Goal: Navigation & Orientation: Find specific page/section

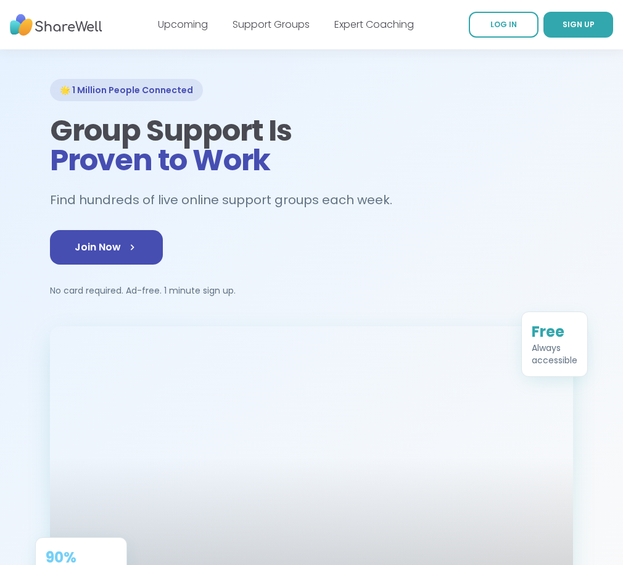
click at [528, 24] on link "LOG IN" at bounding box center [503, 25] width 70 height 26
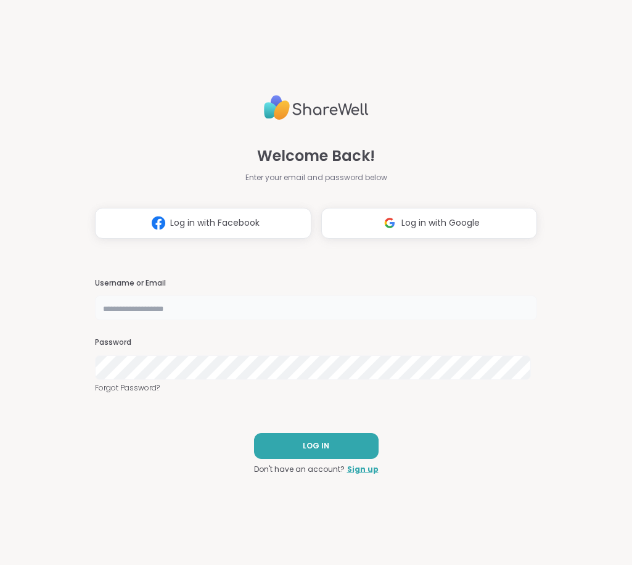
click at [182, 300] on input "text" at bounding box center [316, 307] width 443 height 25
type input "**********"
click at [310, 457] on button "LOG IN" at bounding box center [316, 446] width 125 height 26
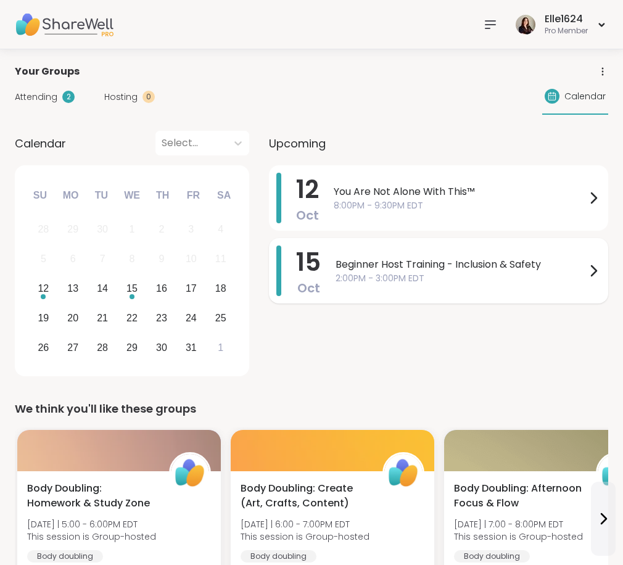
click at [343, 259] on span "Beginner Host Training - Inclusion & Safety" at bounding box center [460, 264] width 250 height 15
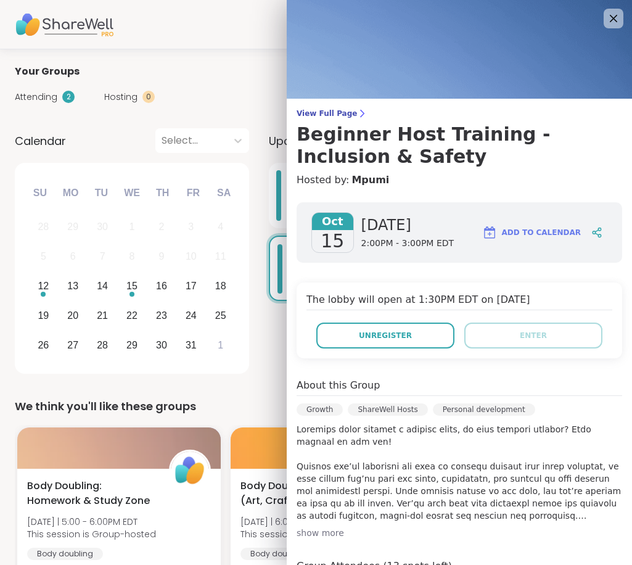
click at [349, 187] on div "View Full Page Beginner Host Training - Inclusion & Safety Hosted by: Mpumi [DA…" at bounding box center [459, 397] width 345 height 794
click at [351, 179] on link "Mpumi" at bounding box center [370, 180] width 38 height 15
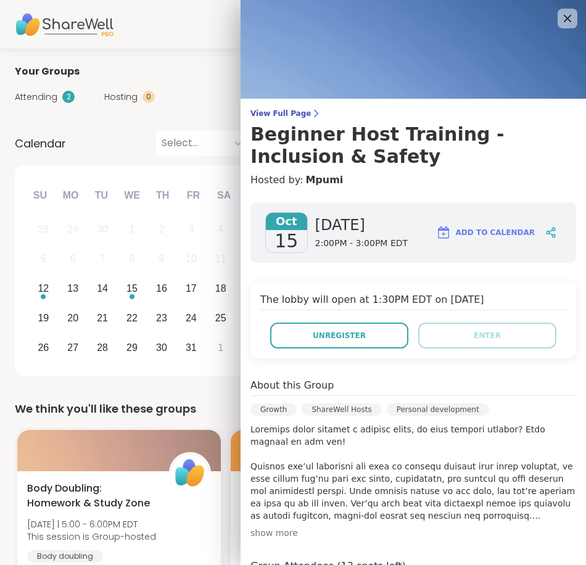
click at [179, 16] on div "Elle1624 Pro Member" at bounding box center [293, 24] width 586 height 49
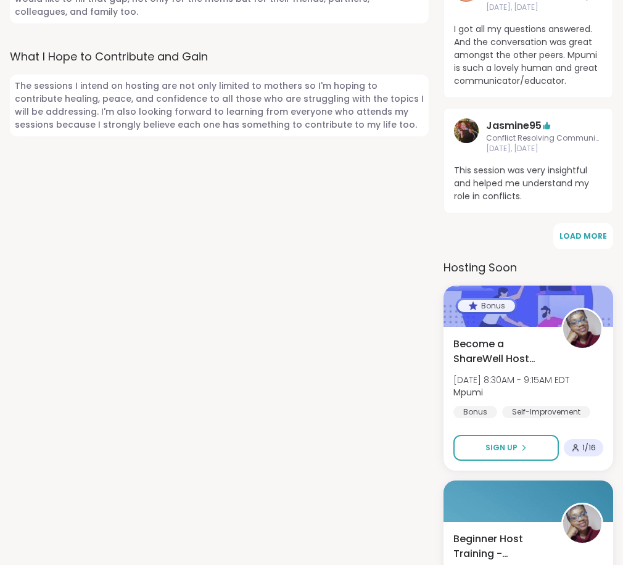
scroll to position [925, 0]
